Goal: Communication & Community: Answer question/provide support

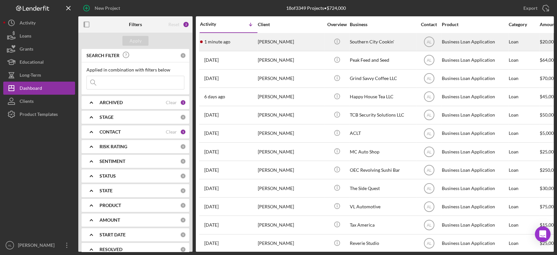
click at [265, 50] on div "[PERSON_NAME]" at bounding box center [290, 41] width 65 height 17
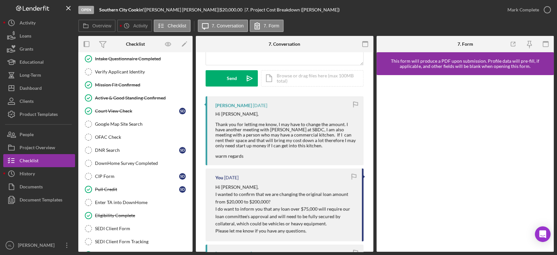
scroll to position [236, 0]
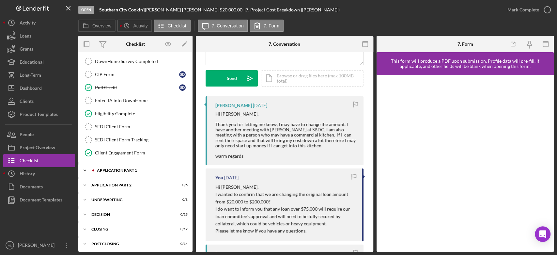
click at [135, 169] on div "Application Part 1" at bounding box center [141, 170] width 88 height 4
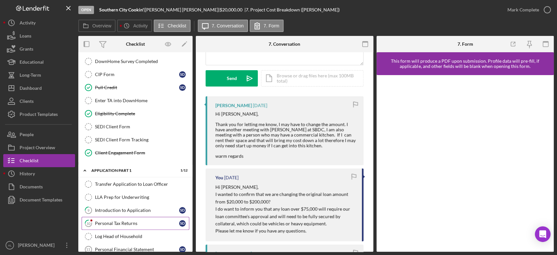
click at [134, 223] on div "Personal Tax Returns" at bounding box center [137, 223] width 84 height 5
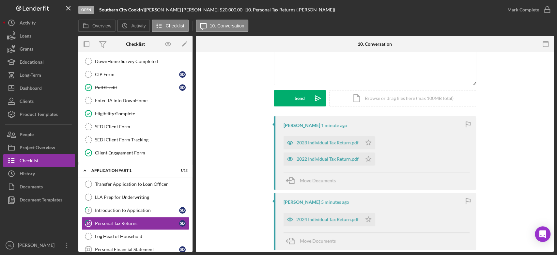
scroll to position [78, 0]
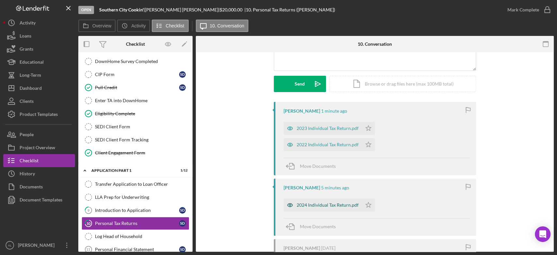
click at [307, 204] on div "2024 Individual Tax Return.pdf" at bounding box center [328, 204] width 62 height 5
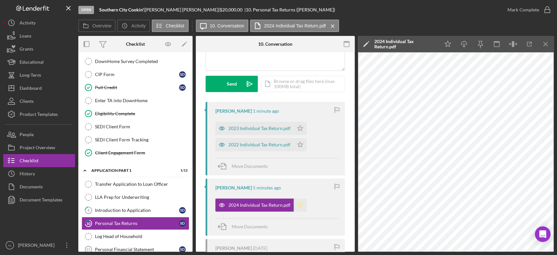
click at [302, 206] on icon "Icon/Star" at bounding box center [300, 205] width 13 height 13
click at [301, 148] on icon "Icon/Star" at bounding box center [300, 144] width 13 height 13
click at [300, 129] on icon "Icon/Star" at bounding box center [300, 128] width 13 height 13
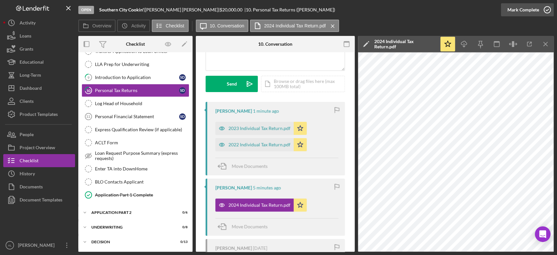
click at [545, 9] on icon "button" at bounding box center [547, 10] width 16 height 16
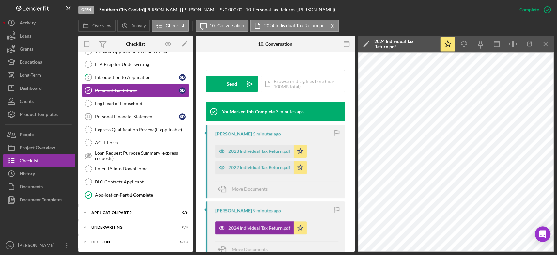
click at [379, 5] on div "Open Southern City Cookin' | [PERSON_NAME] | $20,000.00 | 10. Personal Tax Retu…" at bounding box center [295, 10] width 435 height 20
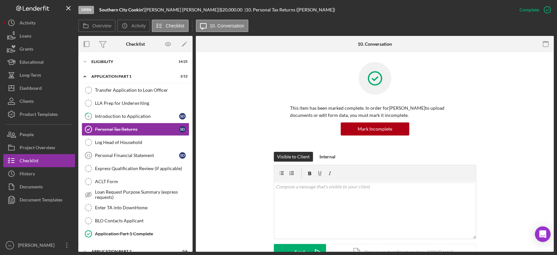
scroll to position [68, 0]
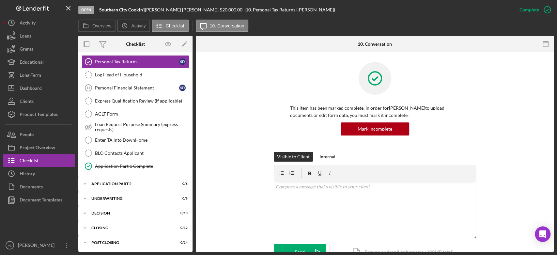
click at [227, 135] on div "This item has been marked complete. In order for Shawn Dinkins to upload docume…" at bounding box center [375, 107] width 339 height 90
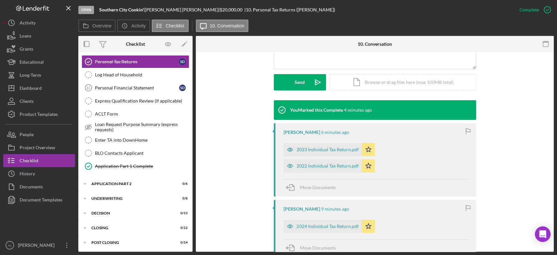
scroll to position [170, 0]
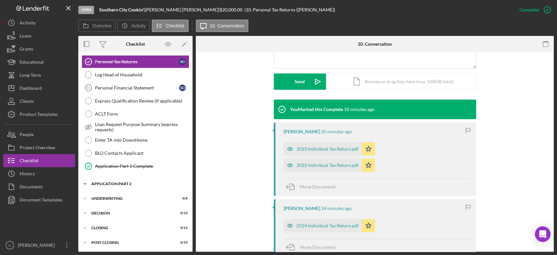
click at [141, 180] on div "Icon/Expander Application Part 2 0 / 6" at bounding box center [135, 183] width 114 height 13
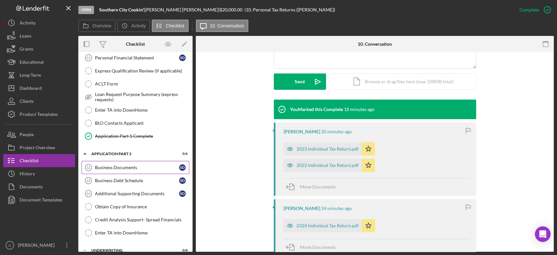
scroll to position [98, 0]
click at [144, 169] on link "Business Documents 12 Business Documents S D" at bounding box center [136, 167] width 108 height 13
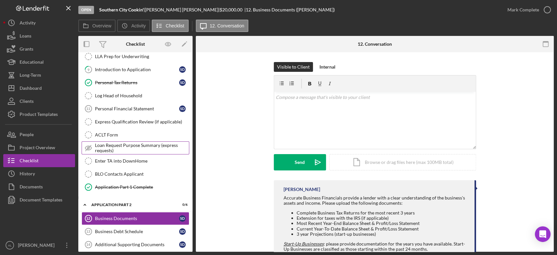
scroll to position [43, 0]
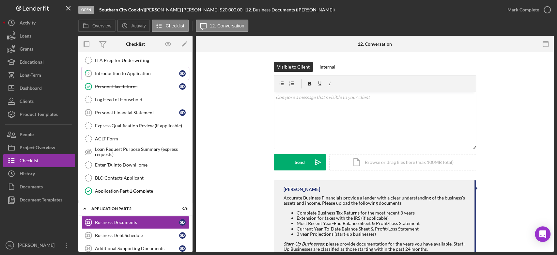
click at [137, 79] on link "9 Introduction to Application S D" at bounding box center [136, 73] width 108 height 13
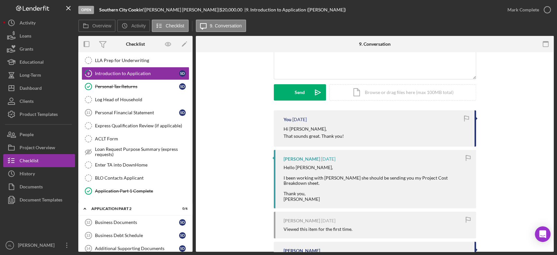
scroll to position [76, 0]
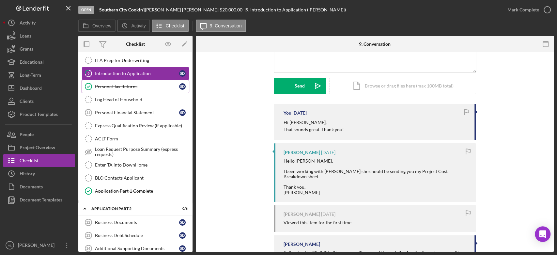
click at [140, 89] on link "Personal Tax Returns Personal Tax Returns S D" at bounding box center [136, 86] width 108 height 13
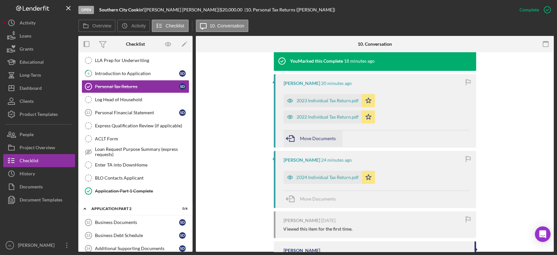
scroll to position [239, 0]
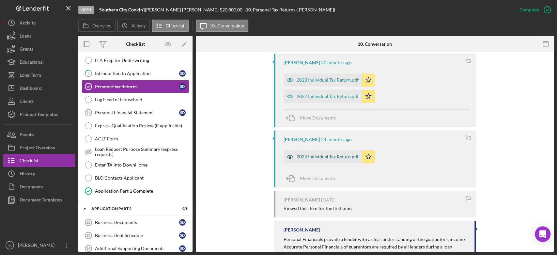
click at [313, 158] on div "2024 Individual Tax Return.pdf" at bounding box center [328, 156] width 62 height 5
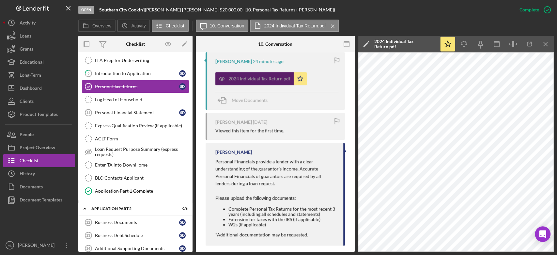
scroll to position [331, 0]
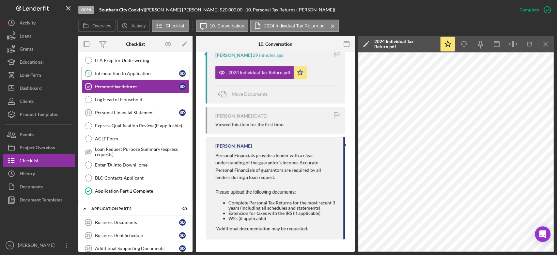
click at [150, 75] on div "Introduction to Application" at bounding box center [137, 73] width 84 height 5
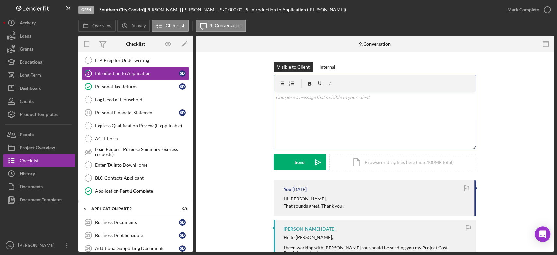
click at [297, 117] on div "v Color teal Color pink Remove color Add row above Add row below Add column bef…" at bounding box center [375, 120] width 202 height 57
paste div
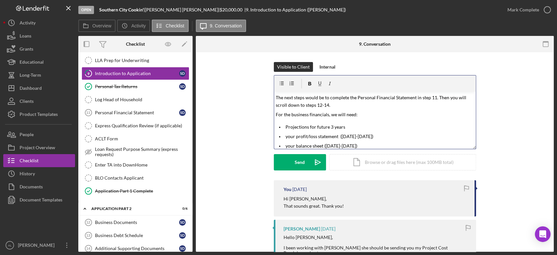
click at [276, 96] on span "The next steps would be to complete the Personal Financial Statement in step 11…" at bounding box center [372, 101] width 192 height 13
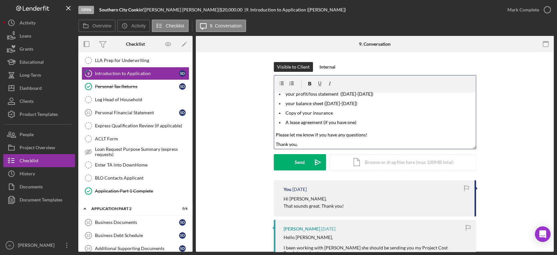
click at [274, 133] on div "v Color teal Color pink Remove color Add row above Add row below Add column bef…" at bounding box center [375, 120] width 202 height 57
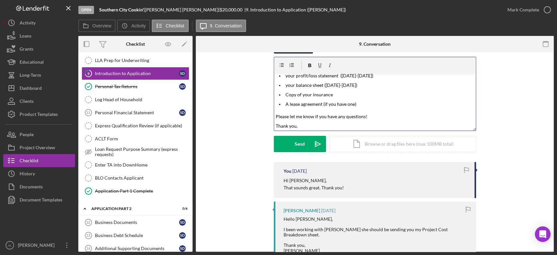
scroll to position [19, 0]
click at [305, 125] on p "Thank you," at bounding box center [375, 126] width 198 height 8
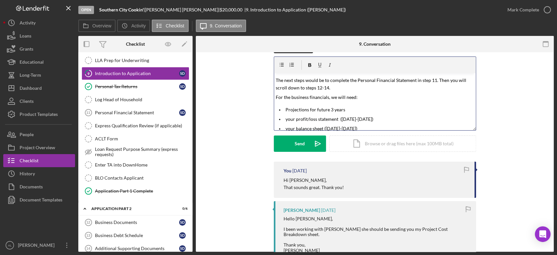
scroll to position [15, 0]
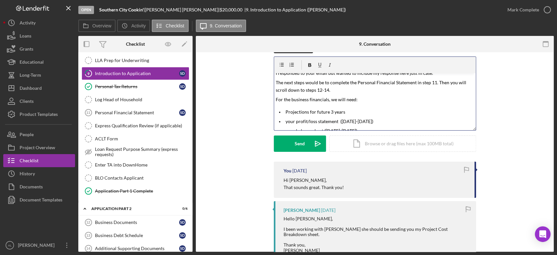
click at [281, 98] on span "For the business financials, we will need:" at bounding box center [317, 100] width 82 height 6
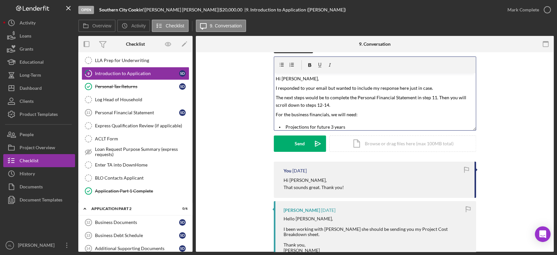
scroll to position [0, 0]
click at [305, 146] on button "Send Icon/icon-invite-send" at bounding box center [300, 144] width 52 height 16
